Goal: Ask a question

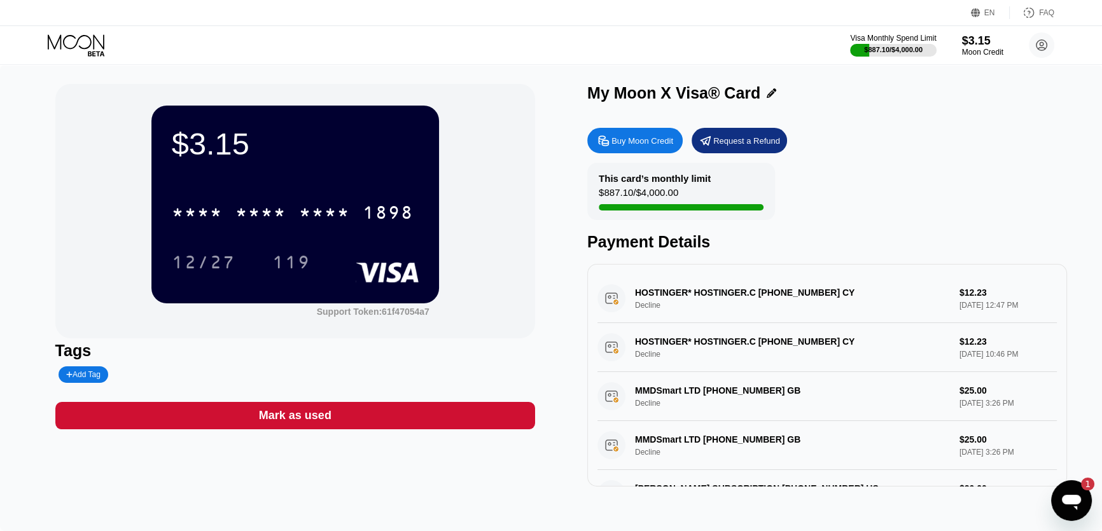
drag, startPoint x: 0, startPoint y: 0, endPoint x: 836, endPoint y: 140, distance: 847.2
click at [836, 140] on div "Buy Moon Credit Request a Refund" at bounding box center [827, 140] width 480 height 25
drag, startPoint x: 872, startPoint y: 139, endPoint x: 857, endPoint y: 143, distance: 15.0
click at [857, 143] on div "Buy Moon Credit Request a Refund" at bounding box center [827, 140] width 480 height 25
drag, startPoint x: 884, startPoint y: 143, endPoint x: 869, endPoint y: 144, distance: 15.4
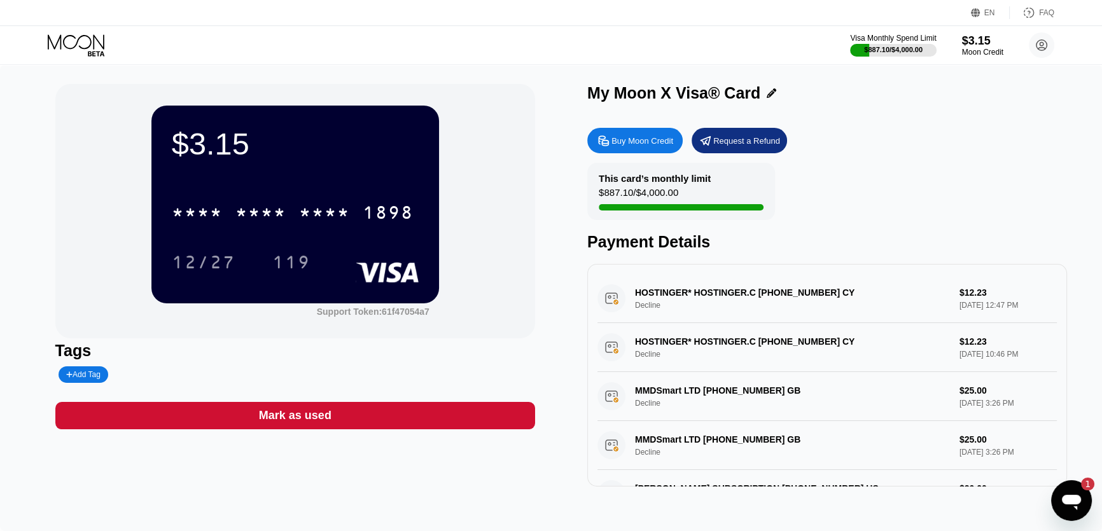
click at [867, 144] on div "Buy Moon Credit Request a Refund" at bounding box center [827, 140] width 480 height 25
click at [864, 144] on div "Buy Moon Credit Request a Refund" at bounding box center [827, 140] width 480 height 25
drag, startPoint x: 921, startPoint y: 139, endPoint x: 864, endPoint y: 139, distance: 56.6
click at [864, 139] on div "Buy Moon Credit Request a Refund" at bounding box center [827, 140] width 480 height 25
drag, startPoint x: 861, startPoint y: 143, endPoint x: 886, endPoint y: 95, distance: 54.1
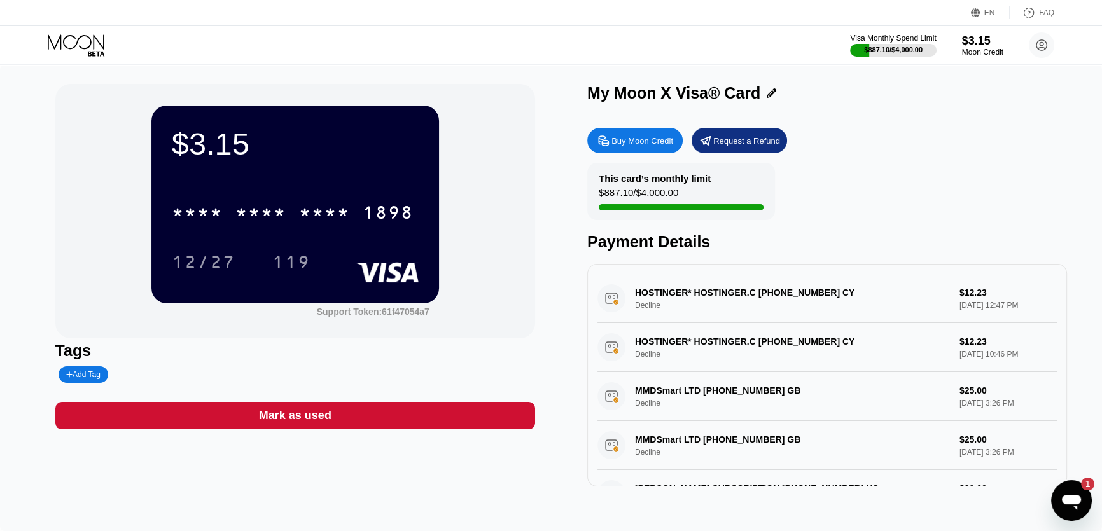
click at [834, 132] on div "Buy Moon Credit Request a Refund" at bounding box center [827, 140] width 480 height 25
click at [1042, 43] on circle at bounding box center [1041, 44] width 25 height 25
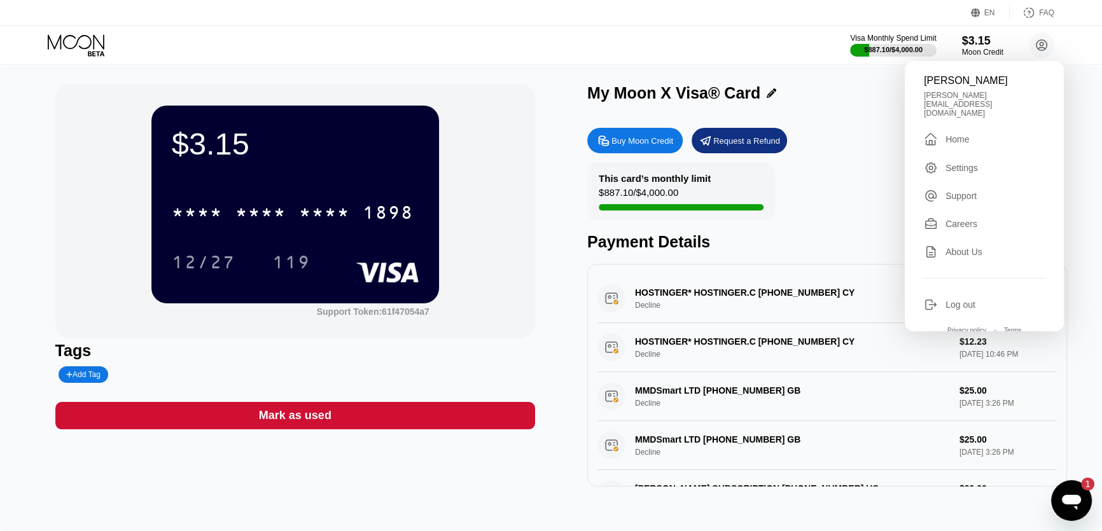
click at [988, 161] on div "Settings" at bounding box center [984, 168] width 121 height 14
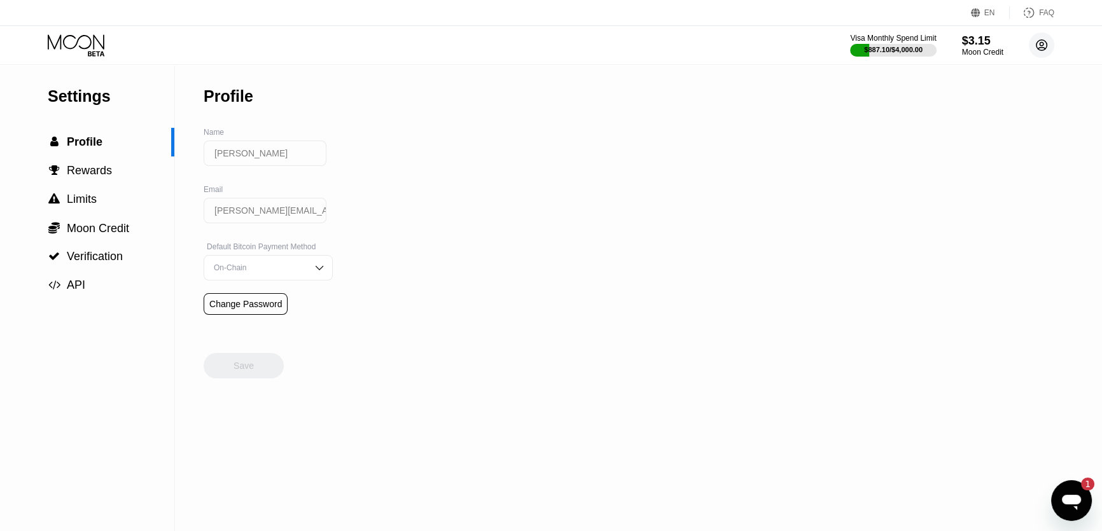
click at [1044, 48] on icon at bounding box center [1042, 45] width 7 height 7
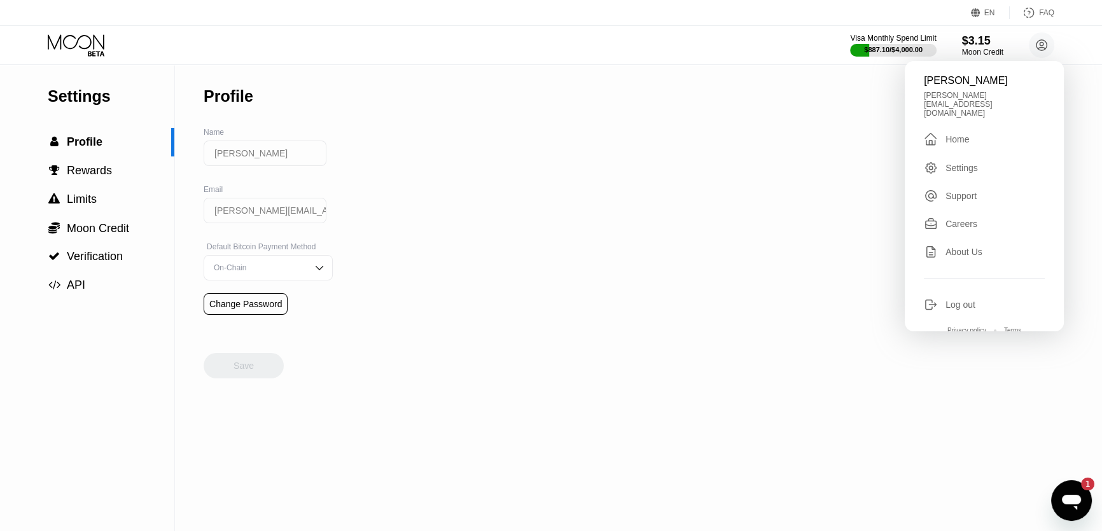
click at [965, 191] on div "Support" at bounding box center [961, 196] width 31 height 10
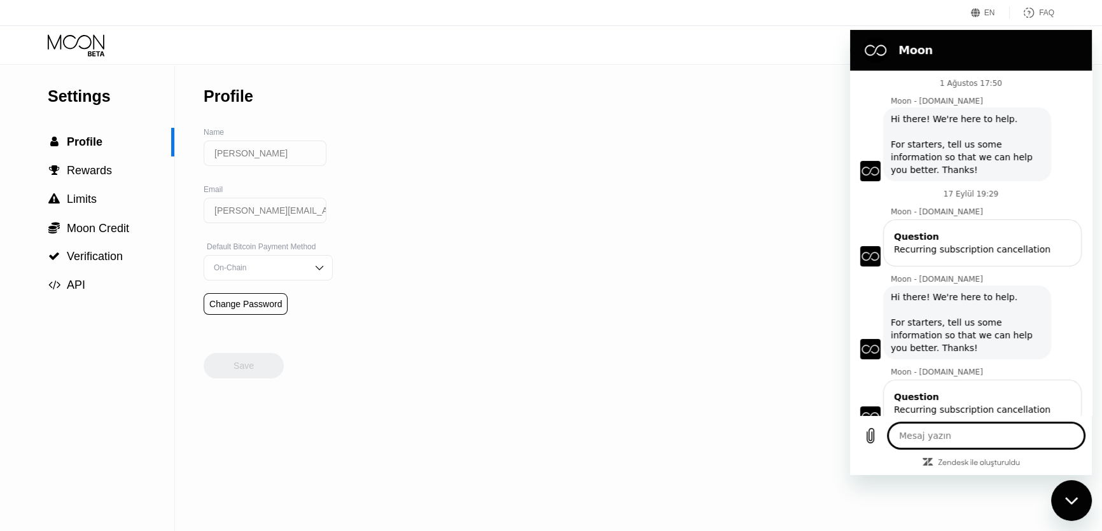
scroll to position [318, 0]
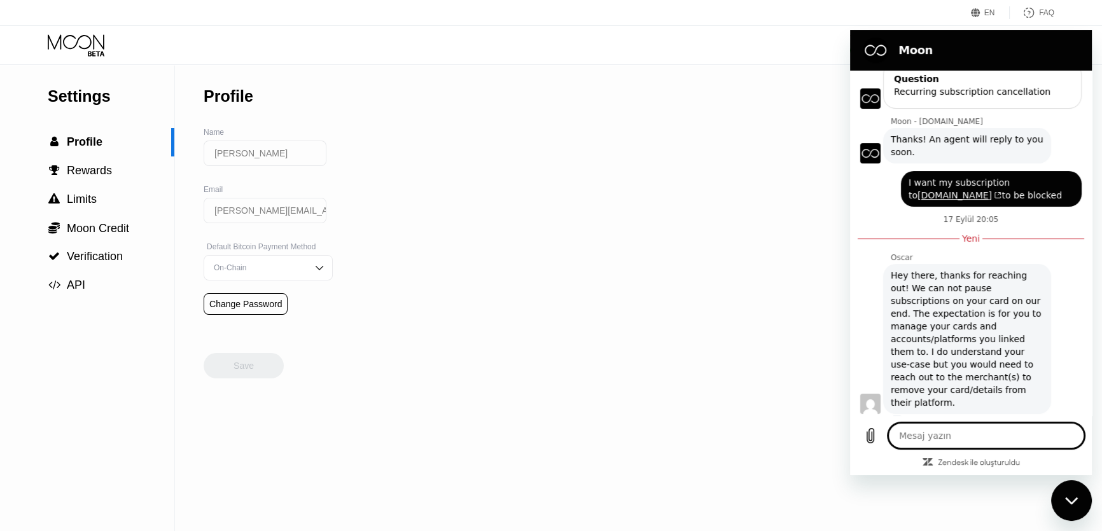
drag, startPoint x: 974, startPoint y: 435, endPoint x: 965, endPoint y: 433, distance: 9.9
click at [956, 435] on textarea at bounding box center [986, 435] width 196 height 25
drag, startPoint x: 972, startPoint y: 433, endPoint x: 958, endPoint y: 436, distance: 14.4
click at [958, 436] on textarea at bounding box center [986, 435] width 196 height 25
drag, startPoint x: 972, startPoint y: 434, endPoint x: 962, endPoint y: 436, distance: 10.4
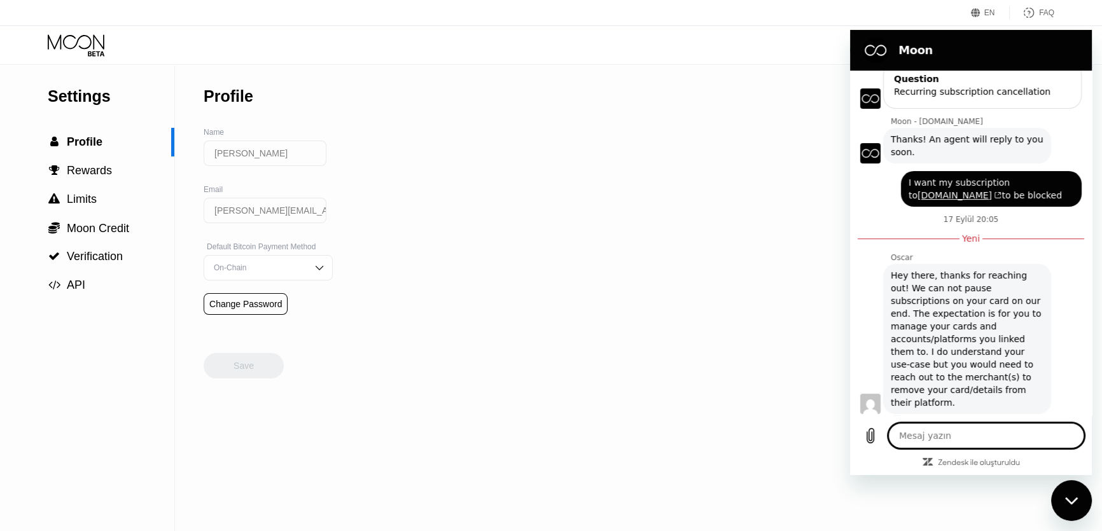
click at [962, 436] on textarea at bounding box center [986, 435] width 196 height 25
click at [962, 435] on textarea at bounding box center [986, 435] width 196 height 25
drag, startPoint x: 969, startPoint y: 439, endPoint x: 981, endPoint y: 430, distance: 15.4
click at [981, 430] on textarea at bounding box center [986, 435] width 196 height 25
type textarea "x"
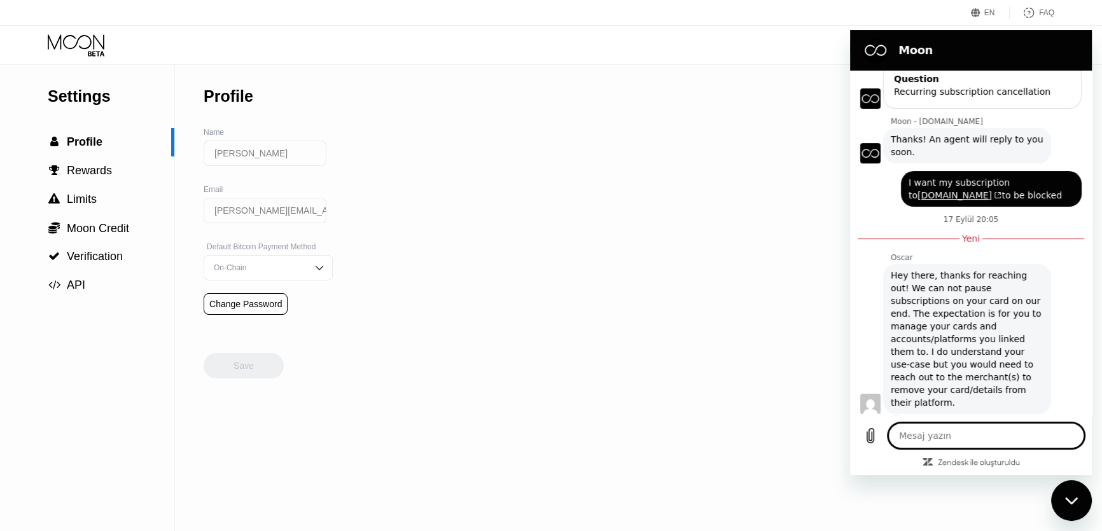
paste textarea "So can I disable the card and open another one?"
type textarea "So can I disable the card and open another one?"
type textarea "x"
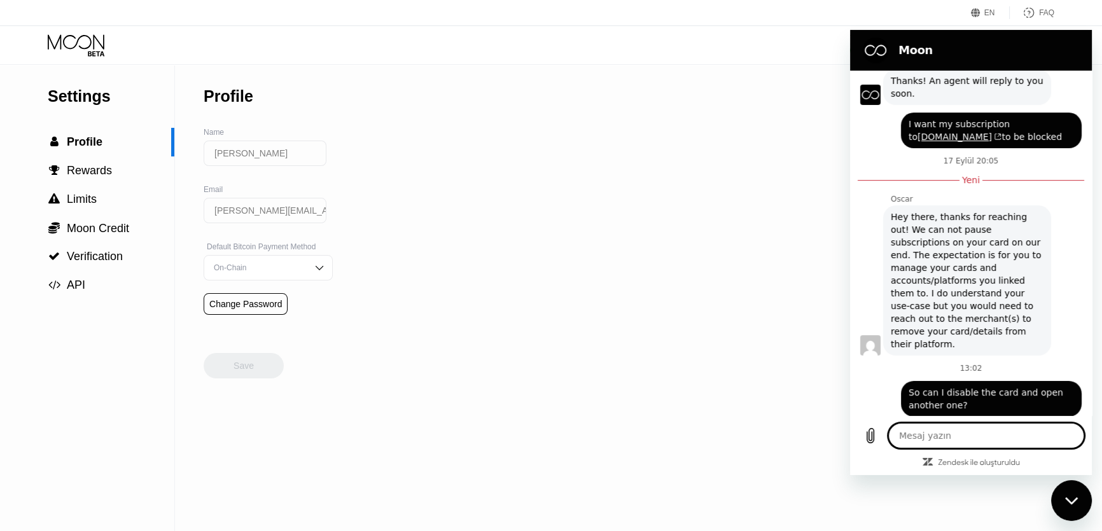
scroll to position [379, 0]
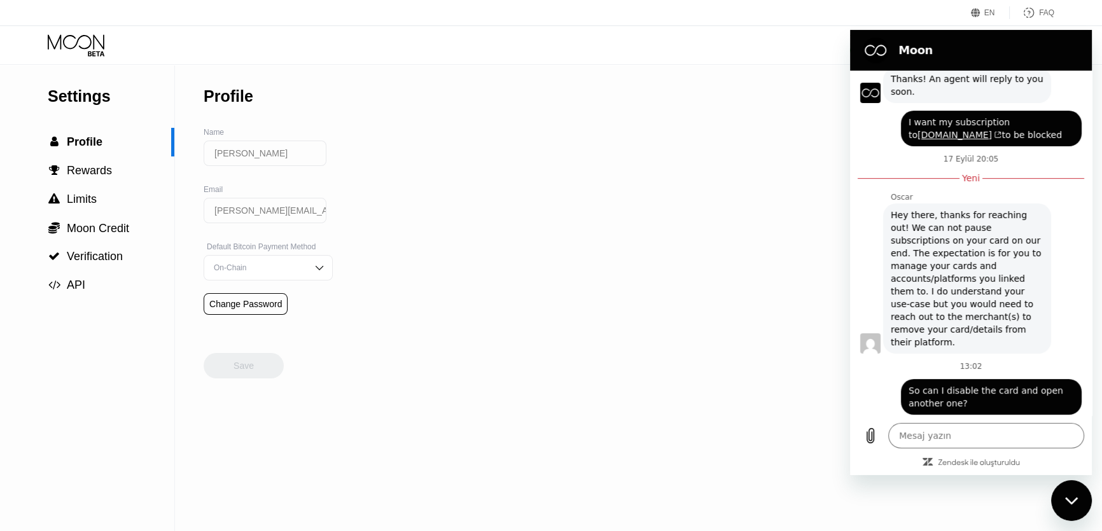
click at [706, 169] on div "Settings  Profile  Rewards  Limits  Moon Credit  Verification  API Profil…" at bounding box center [551, 298] width 1102 height 466
drag, startPoint x: 707, startPoint y: 169, endPoint x: 659, endPoint y: 171, distance: 48.4
click at [625, 191] on div "Settings  Profile  Rewards  Limits  Moon Credit  Verification  API Profil…" at bounding box center [551, 298] width 1102 height 466
click at [1065, 498] on icon "Mesajlaşma penceresini kapat" at bounding box center [1071, 501] width 13 height 8
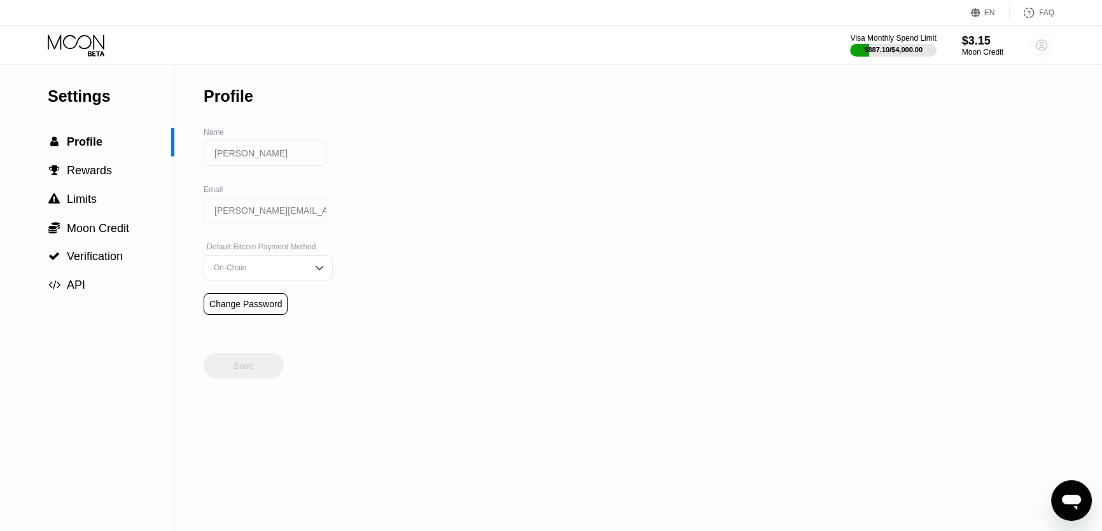
click at [1051, 45] on circle at bounding box center [1041, 44] width 25 height 25
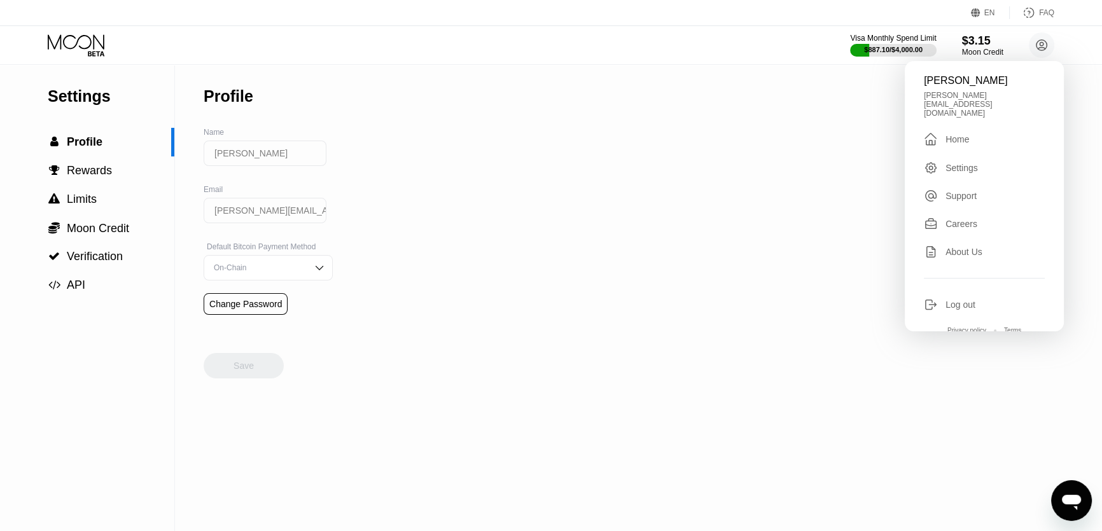
click at [977, 189] on div "Support" at bounding box center [984, 196] width 121 height 14
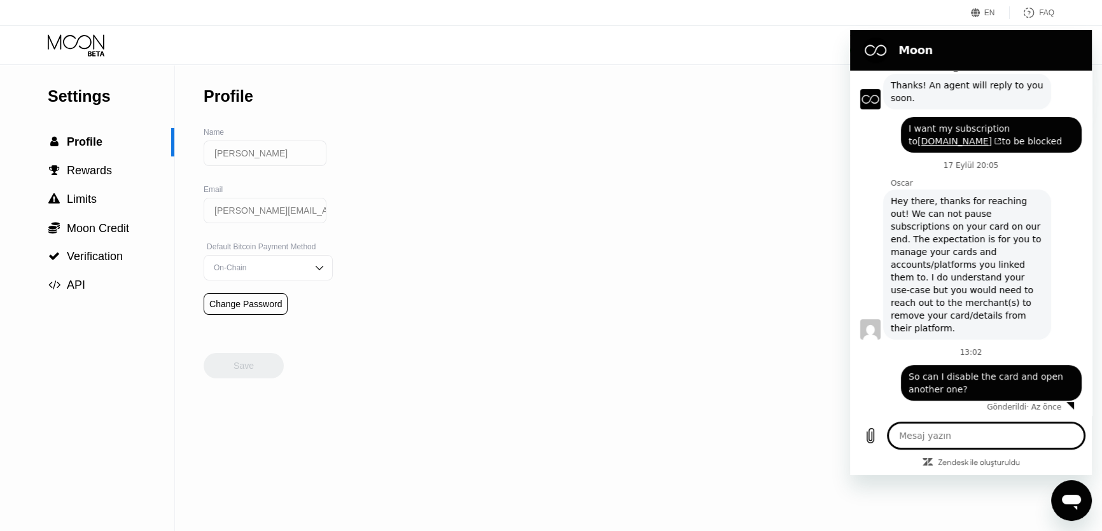
scroll to position [359, 0]
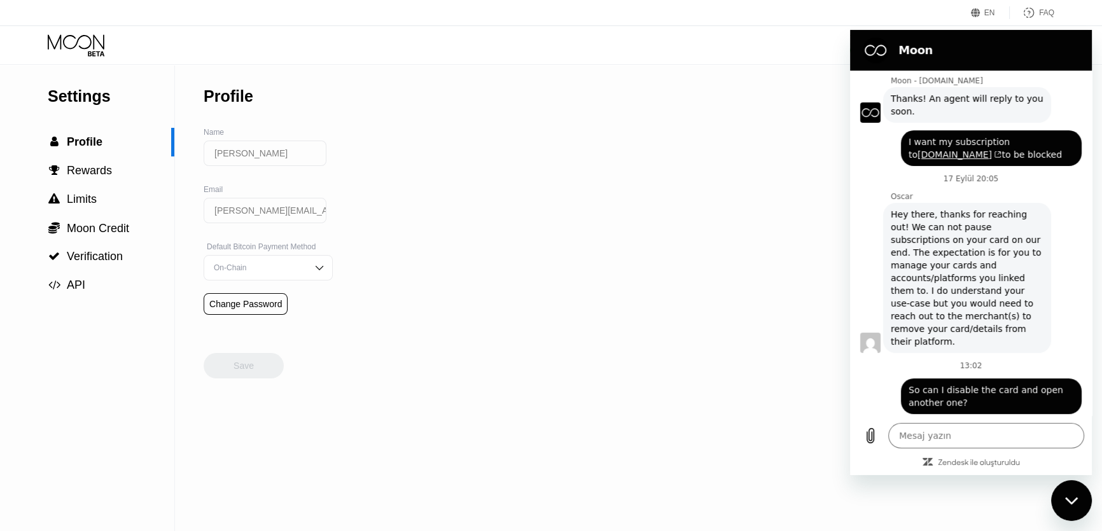
click at [755, 327] on div "Settings  Profile  Rewards  Limits  Moon Credit  Verification  API Profil…" at bounding box center [551, 298] width 1102 height 466
click at [1076, 507] on div "Mesajlaşma penceresini kapat" at bounding box center [1072, 501] width 38 height 38
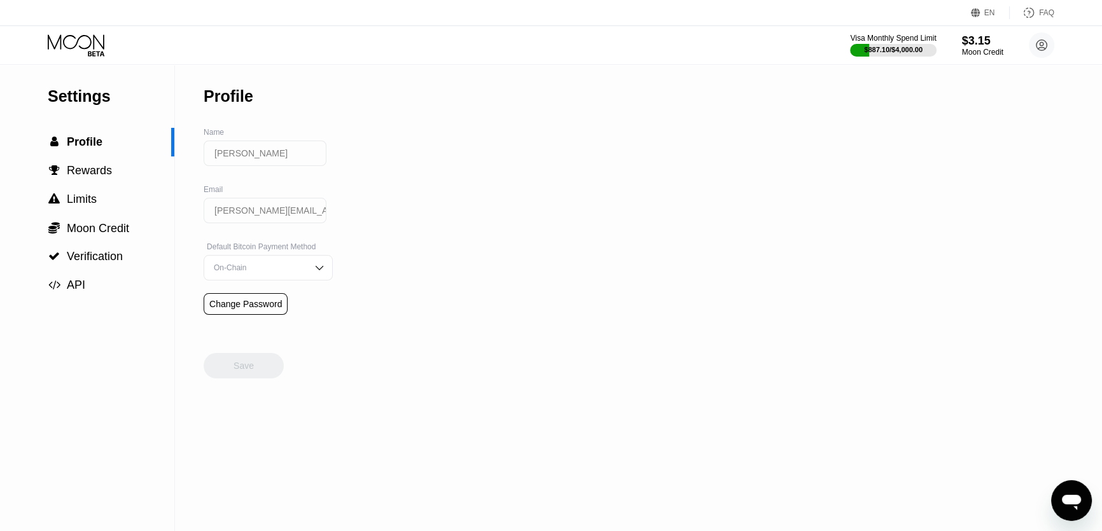
scroll to position [379, 0]
click at [80, 45] on icon at bounding box center [76, 41] width 57 height 15
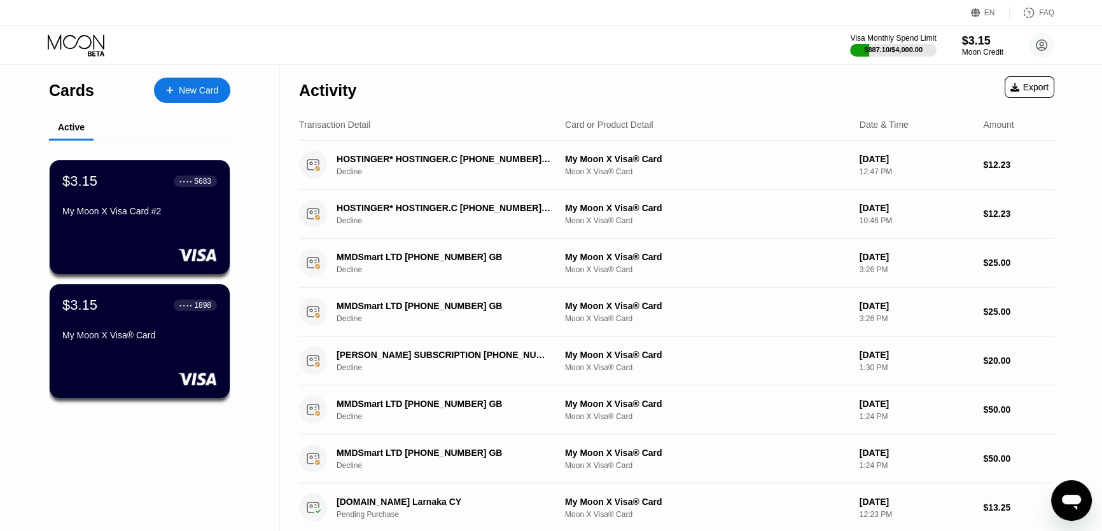
type textarea "x"
